Goal: Task Accomplishment & Management: Use online tool/utility

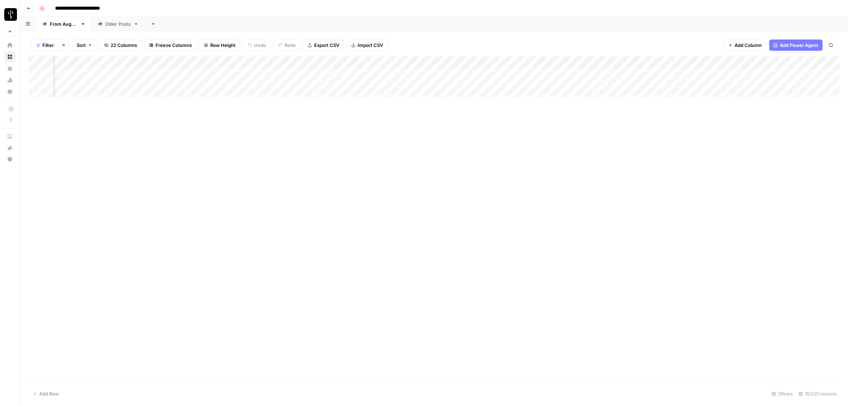
scroll to position [0, 306]
